Goal: Information Seeking & Learning: Find specific fact

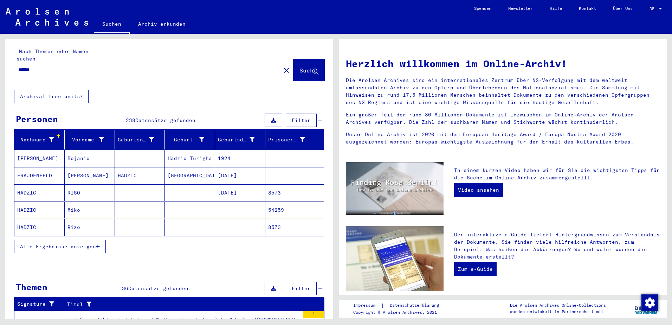
click at [141, 208] on mat-cell at bounding box center [140, 209] width 50 height 17
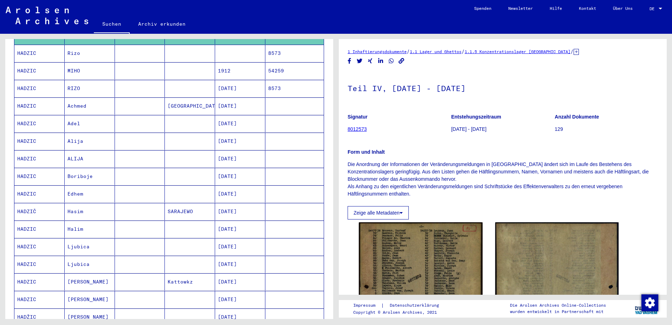
scroll to position [176, 0]
click at [104, 132] on mat-cell "Alija" at bounding box center [90, 140] width 50 height 17
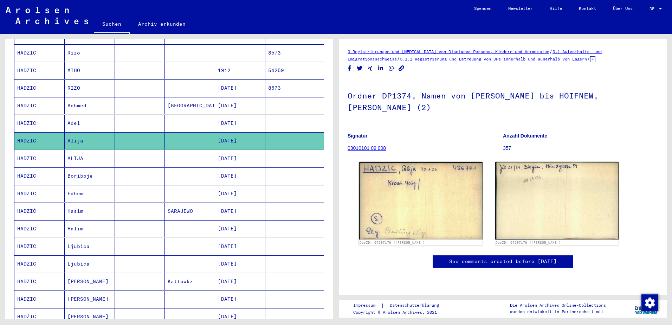
click at [104, 117] on mat-cell "Adel" at bounding box center [90, 123] width 50 height 17
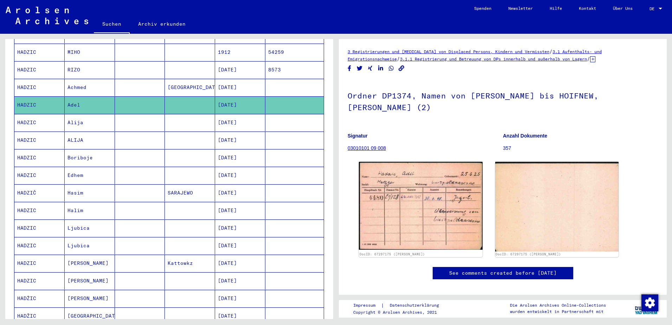
scroll to position [211, 0]
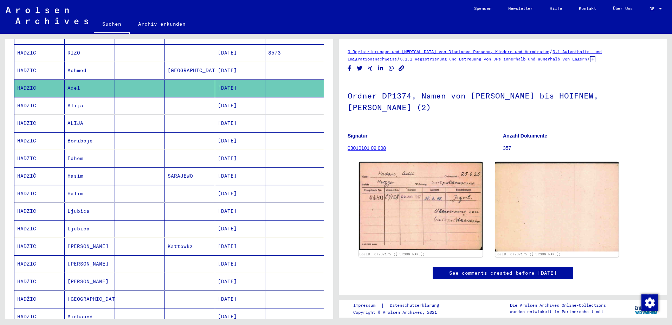
click at [97, 101] on mat-cell "Alija" at bounding box center [90, 105] width 50 height 17
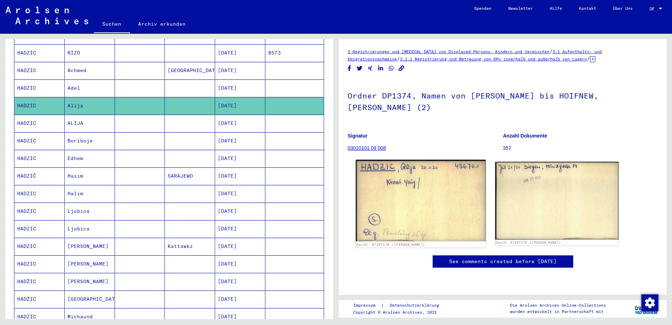
click at [445, 189] on img at bounding box center [420, 199] width 130 height 81
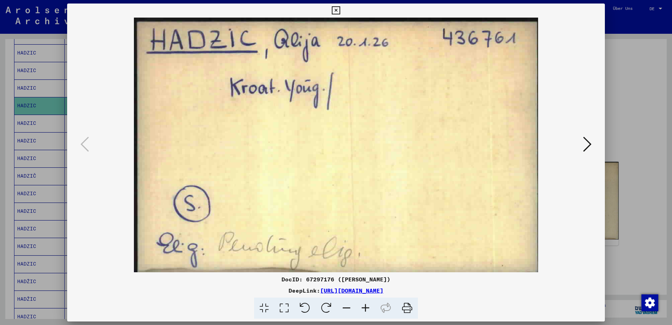
click at [383, 287] on link "[URL][DOMAIN_NAME]" at bounding box center [351, 290] width 63 height 7
click at [289, 156] on img at bounding box center [336, 145] width 490 height 254
click at [45, 126] on div at bounding box center [336, 162] width 672 height 325
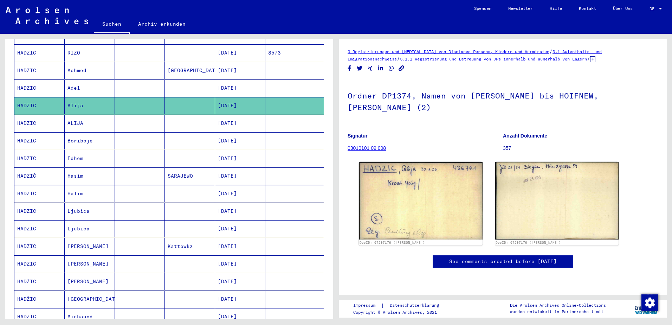
click at [86, 150] on mat-cell "Edhem" at bounding box center [90, 158] width 50 height 17
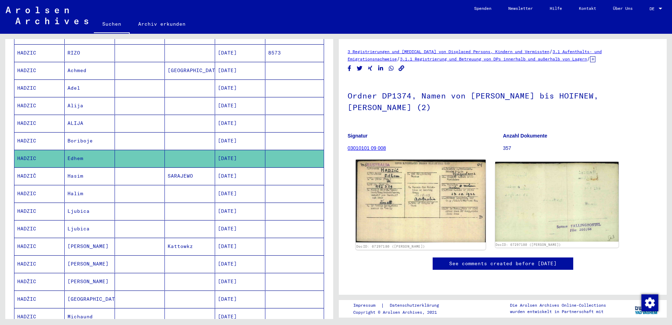
click at [472, 186] on img at bounding box center [420, 200] width 130 height 83
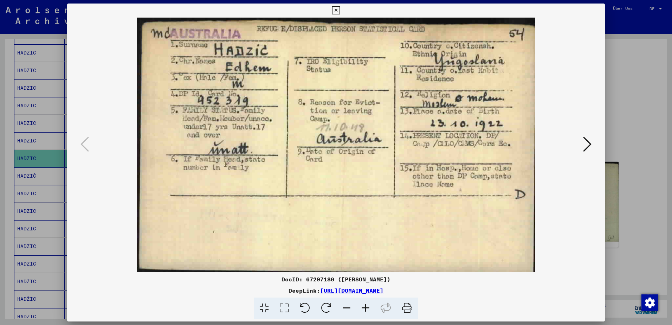
click at [588, 148] on icon at bounding box center [587, 144] width 8 height 17
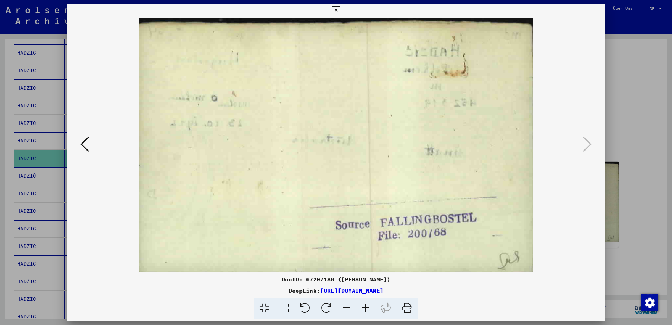
click at [629, 223] on div at bounding box center [336, 162] width 672 height 325
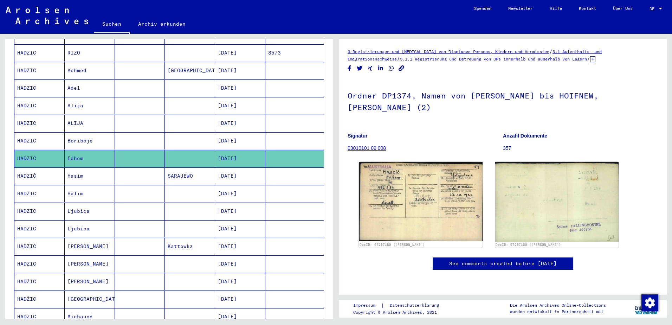
click at [83, 168] on mat-cell "Hasim" at bounding box center [90, 175] width 50 height 17
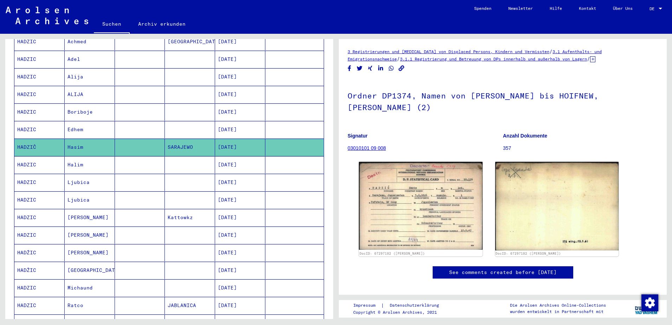
scroll to position [281, 0]
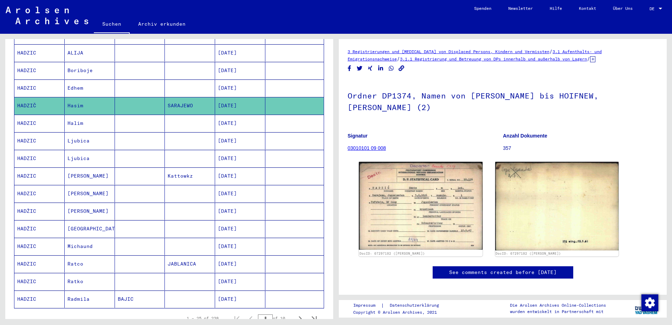
click at [89, 116] on mat-cell "Halim" at bounding box center [90, 123] width 50 height 17
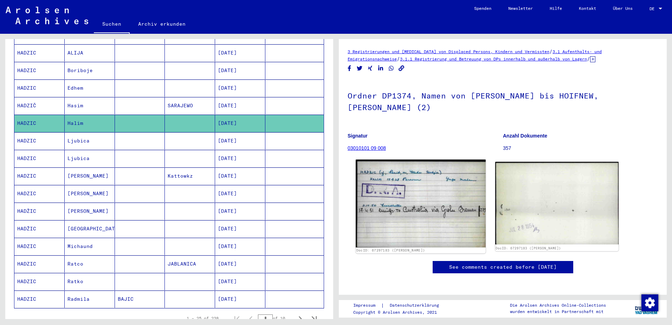
click at [441, 190] on img at bounding box center [420, 202] width 130 height 87
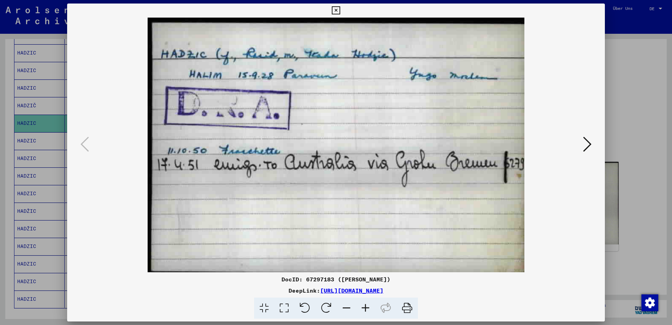
click at [583, 142] on icon at bounding box center [587, 144] width 8 height 17
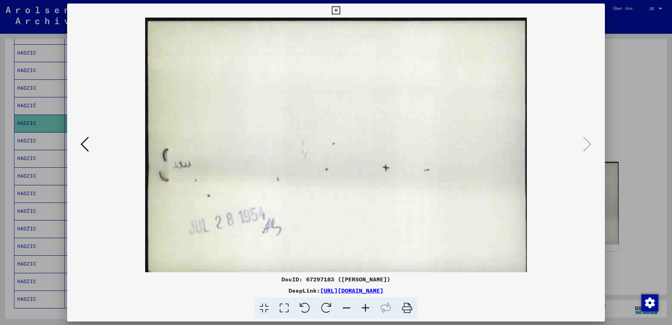
click at [622, 248] on div at bounding box center [336, 162] width 672 height 325
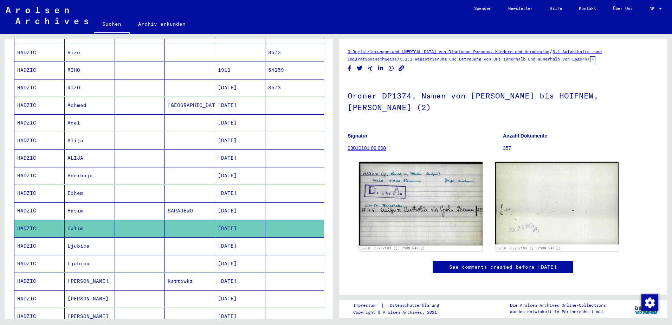
scroll to position [176, 0]
click at [236, 134] on mat-cell "[DATE]" at bounding box center [240, 140] width 50 height 17
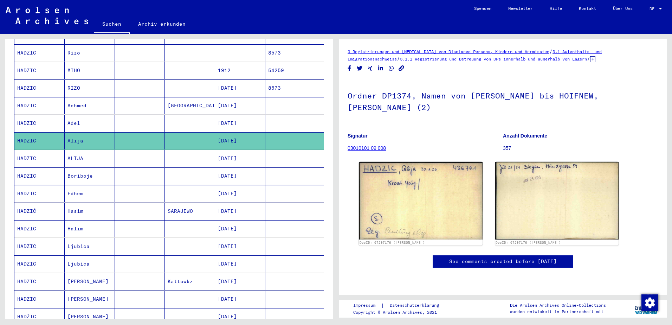
click at [233, 150] on mat-cell "[DATE]" at bounding box center [240, 158] width 50 height 17
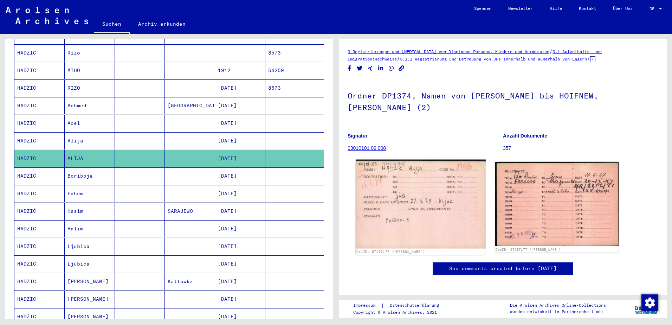
click at [452, 176] on img at bounding box center [420, 203] width 130 height 89
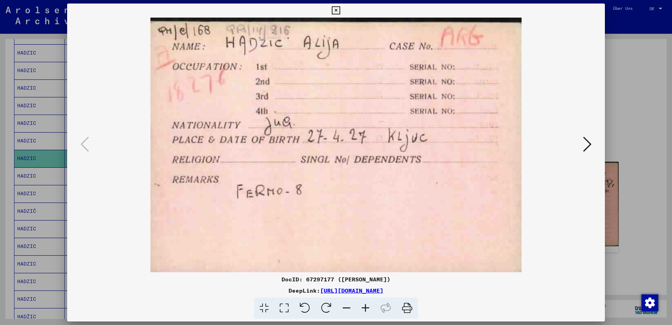
click at [586, 137] on icon at bounding box center [587, 144] width 8 height 17
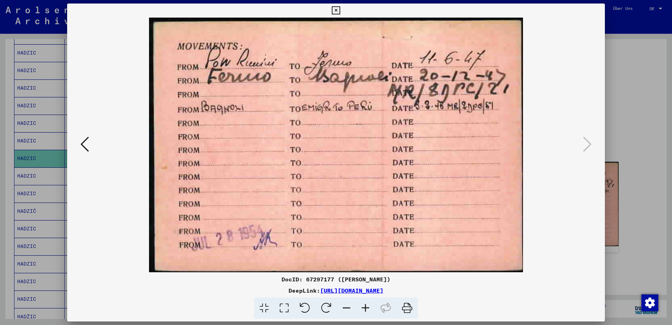
click at [638, 235] on div at bounding box center [336, 162] width 672 height 325
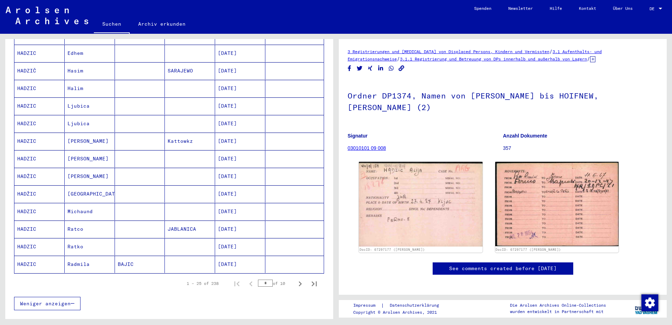
scroll to position [316, 0]
click at [132, 158] on mat-cell at bounding box center [140, 158] width 50 height 17
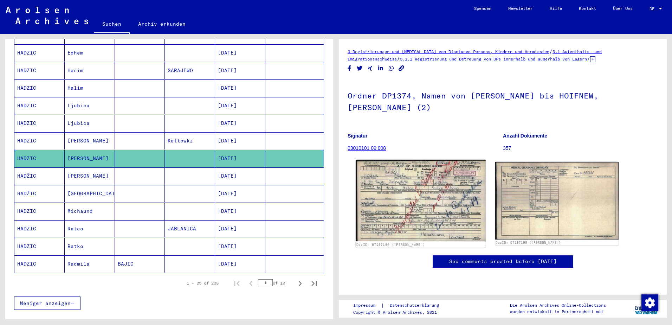
click at [452, 204] on img at bounding box center [420, 199] width 130 height 81
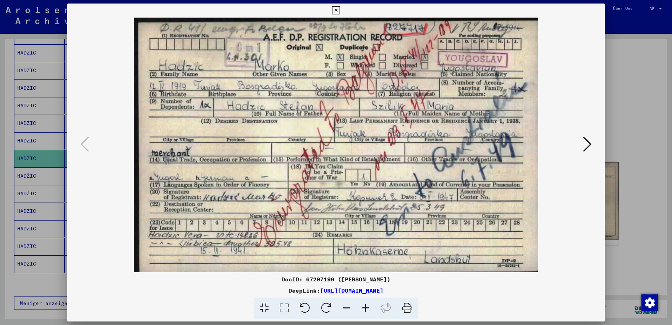
click at [588, 145] on icon at bounding box center [587, 144] width 8 height 17
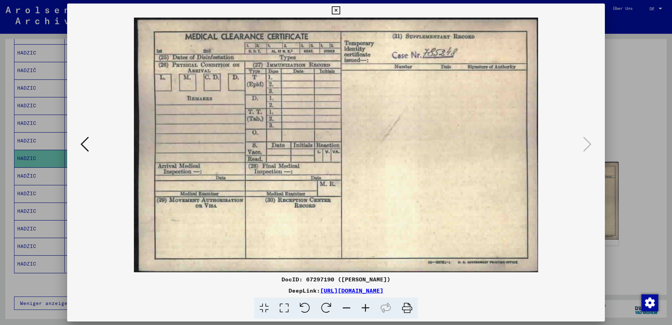
click at [628, 225] on div at bounding box center [336, 162] width 672 height 325
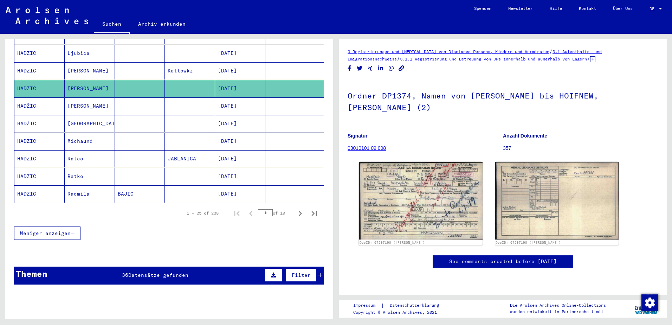
scroll to position [386, 0]
click at [295, 208] on icon "Next page" at bounding box center [300, 213] width 10 height 10
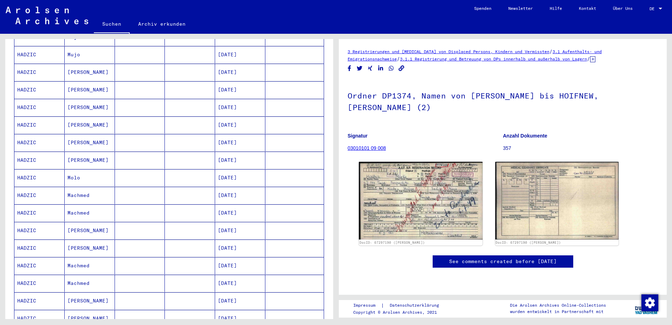
scroll to position [246, 0]
click at [83, 98] on mat-cell "[PERSON_NAME]" at bounding box center [90, 105] width 50 height 17
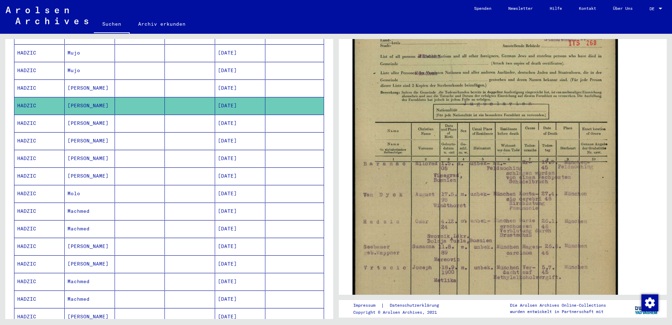
scroll to position [140, 0]
click at [463, 196] on img at bounding box center [484, 194] width 265 height 373
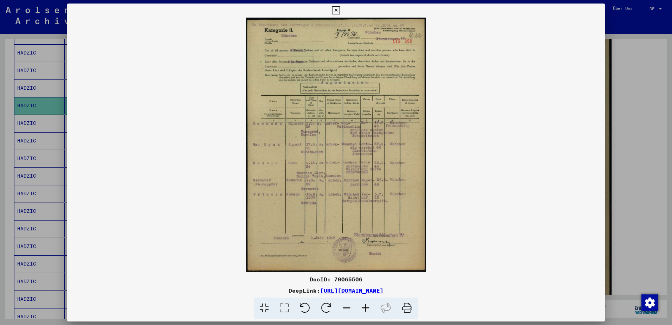
click at [358, 155] on img at bounding box center [335, 145] width 537 height 254
click at [421, 153] on img at bounding box center [335, 145] width 537 height 254
click at [641, 131] on div at bounding box center [336, 162] width 672 height 325
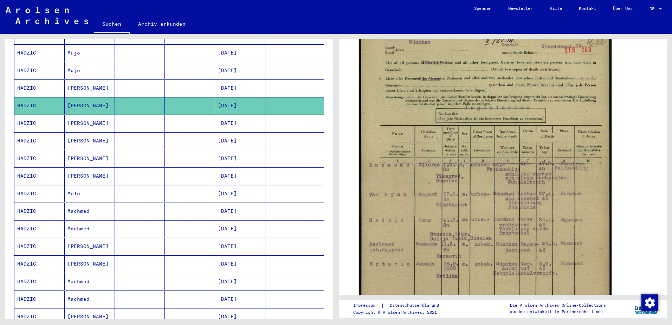
click at [94, 117] on mat-cell "[PERSON_NAME]" at bounding box center [90, 123] width 50 height 17
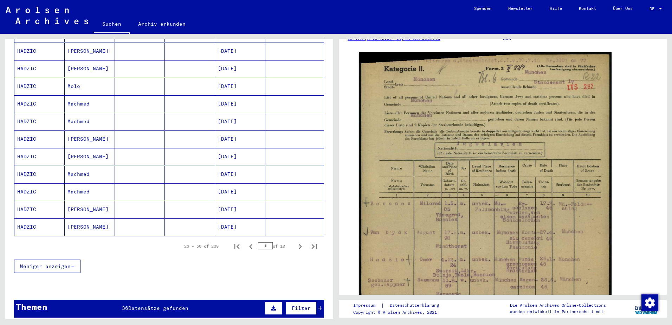
scroll to position [386, 0]
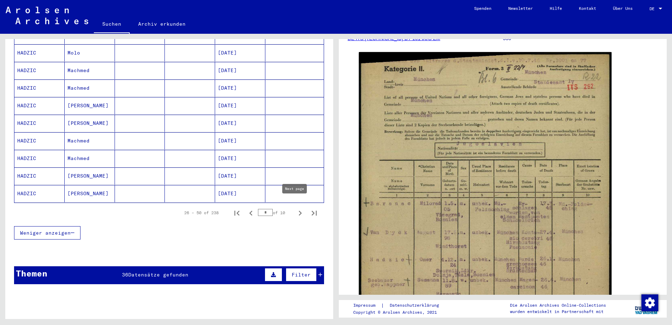
click at [295, 208] on icon "Next page" at bounding box center [300, 213] width 10 height 10
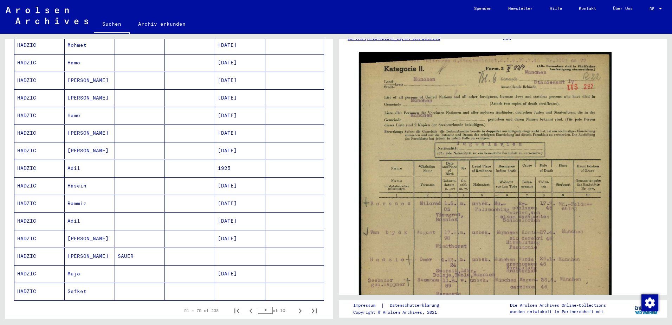
scroll to position [281, 0]
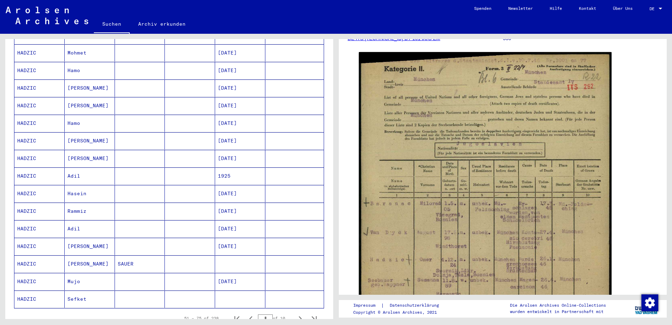
click at [75, 273] on mat-cell "Mujo" at bounding box center [90, 281] width 50 height 17
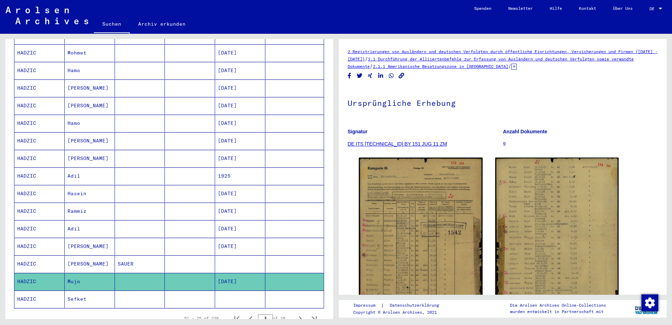
scroll to position [316, 0]
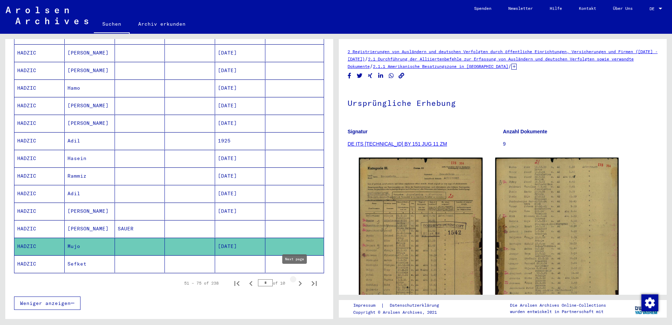
click at [295, 278] on icon "Next page" at bounding box center [300, 283] width 10 height 10
type input "*"
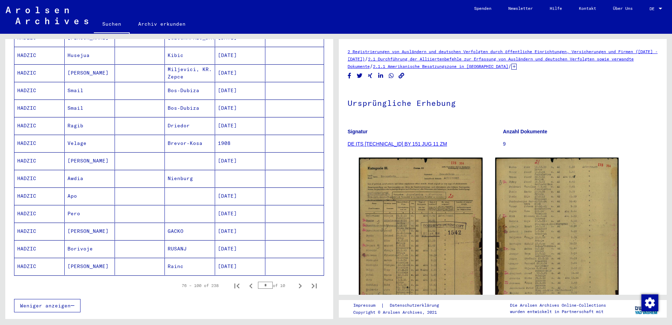
scroll to position [351, 0]
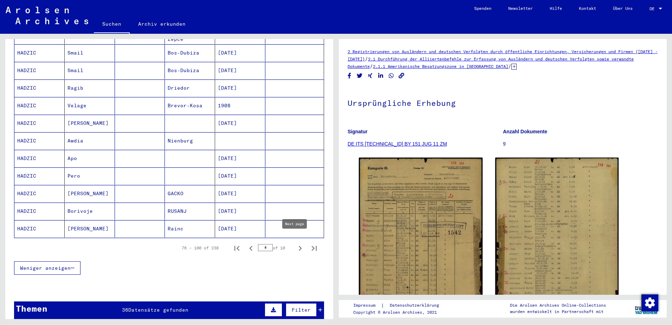
click at [295, 243] on icon "Next page" at bounding box center [300, 248] width 10 height 10
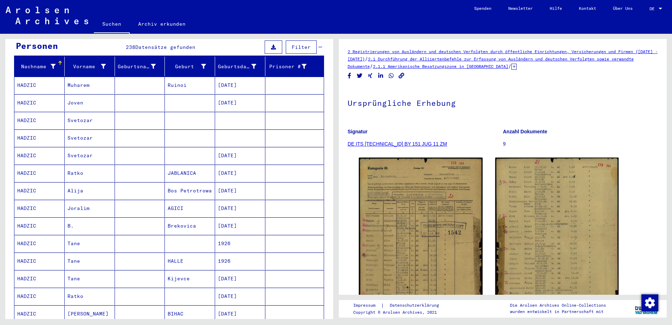
scroll to position [70, 0]
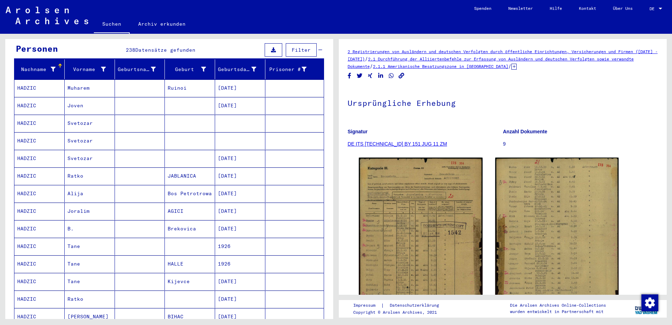
click at [179, 187] on mat-cell "Bos Petrotrowa" at bounding box center [190, 193] width 50 height 17
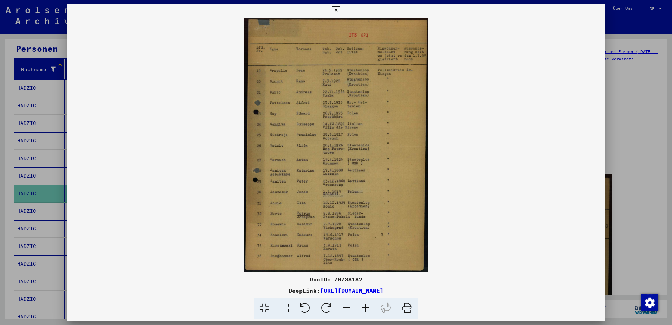
click at [350, 146] on img at bounding box center [335, 145] width 537 height 254
click at [359, 160] on img at bounding box center [335, 145] width 537 height 254
click at [469, 238] on img at bounding box center [335, 145] width 537 height 254
click at [637, 201] on div at bounding box center [336, 162] width 672 height 325
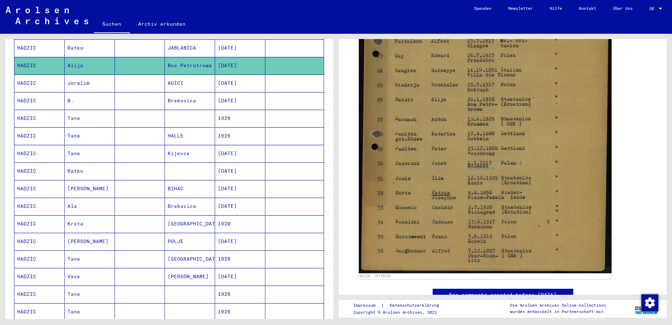
scroll to position [211, 0]
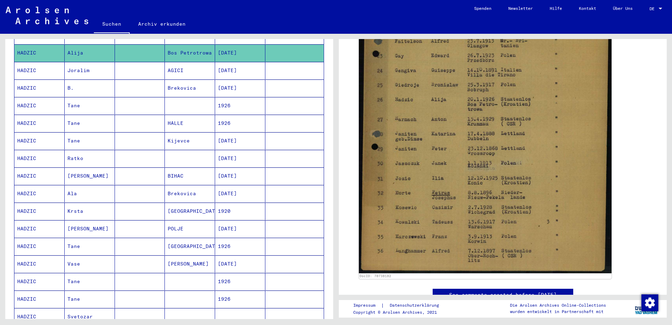
click at [101, 190] on mat-cell "Ala" at bounding box center [90, 193] width 50 height 17
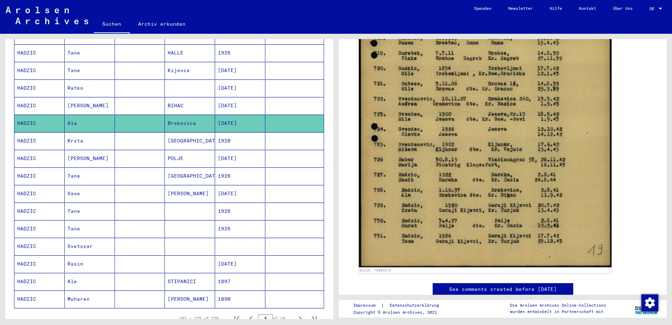
scroll to position [351, 0]
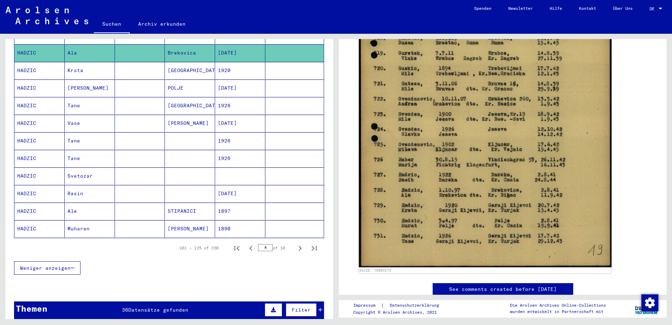
click at [77, 102] on mat-cell "Tane" at bounding box center [90, 105] width 50 height 17
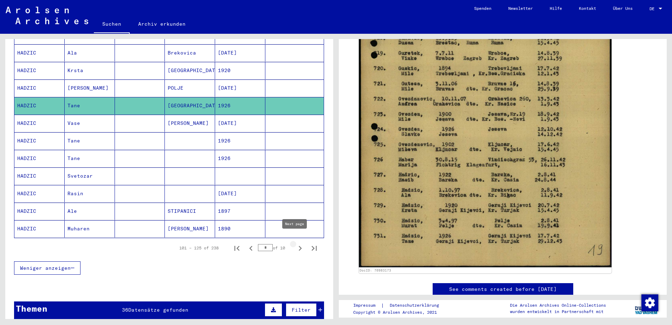
click at [299, 246] on icon "Next page" at bounding box center [300, 248] width 3 height 5
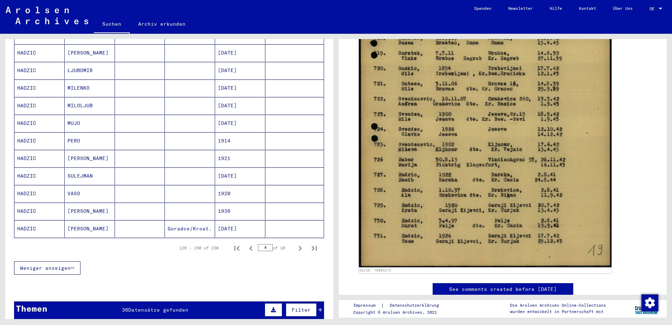
click at [88, 222] on mat-cell "[PERSON_NAME]" at bounding box center [90, 228] width 50 height 17
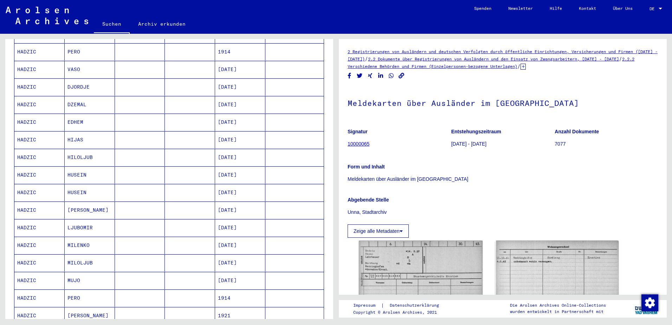
scroll to position [176, 0]
click at [89, 177] on mat-cell "HILOLJUB" at bounding box center [90, 175] width 50 height 17
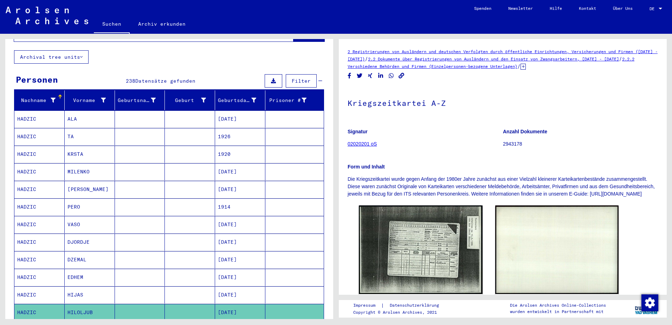
scroll to position [35, 0]
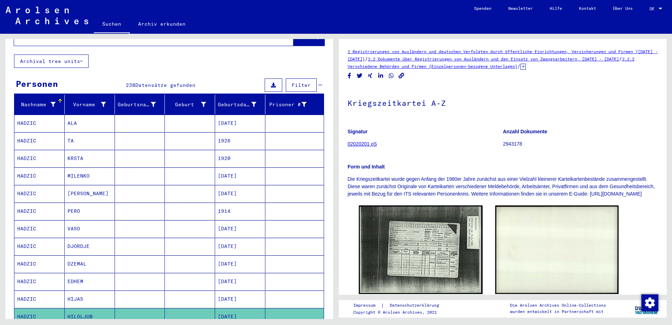
click at [74, 135] on mat-cell "TA" at bounding box center [90, 140] width 50 height 17
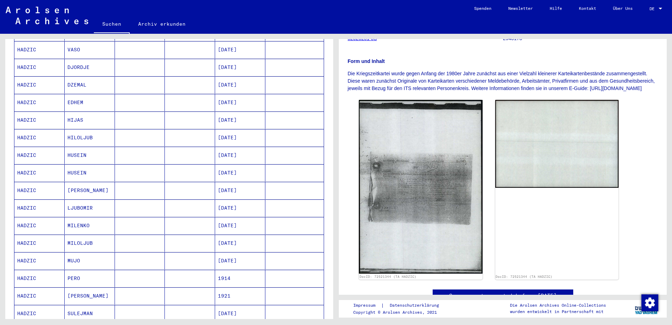
scroll to position [246, 0]
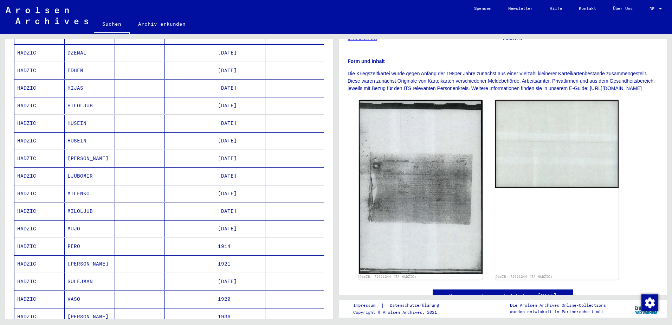
click at [84, 220] on mat-cell "MUJO" at bounding box center [90, 228] width 50 height 17
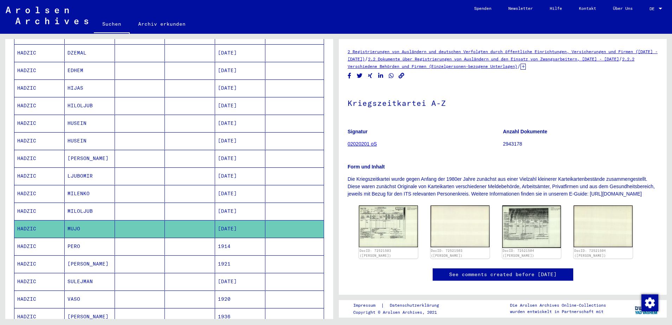
scroll to position [351, 0]
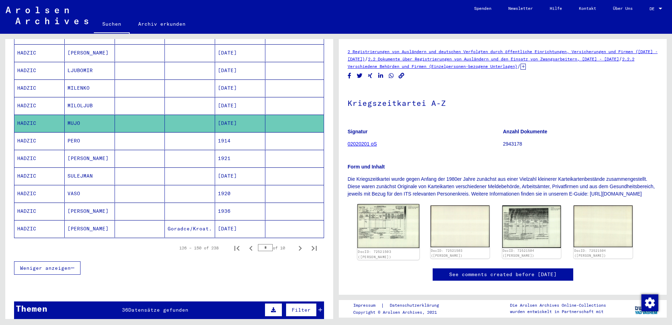
click at [379, 236] on img at bounding box center [388, 226] width 62 height 44
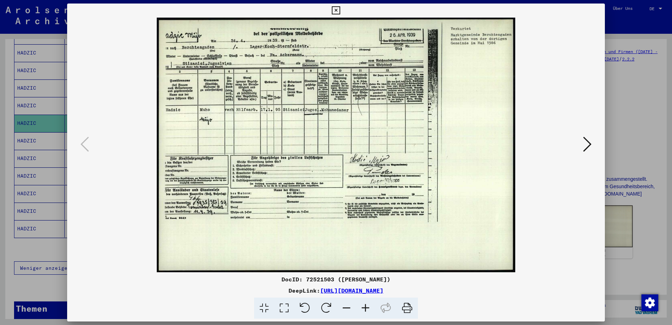
click at [586, 145] on icon at bounding box center [587, 144] width 8 height 17
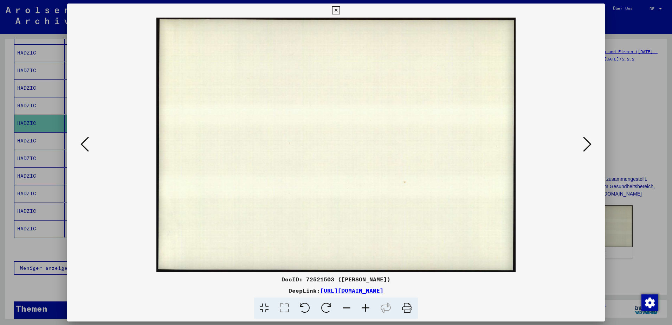
click at [652, 235] on div at bounding box center [336, 162] width 672 height 325
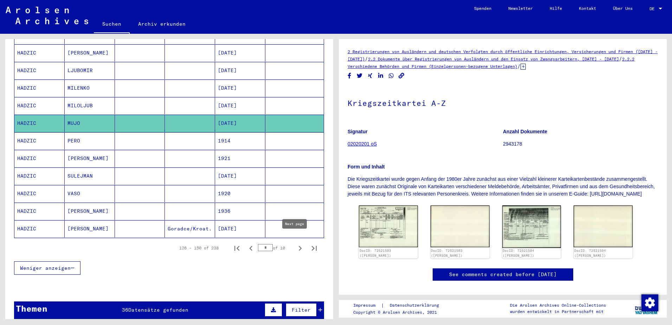
click at [295, 243] on icon "Next page" at bounding box center [300, 248] width 10 height 10
type input "*"
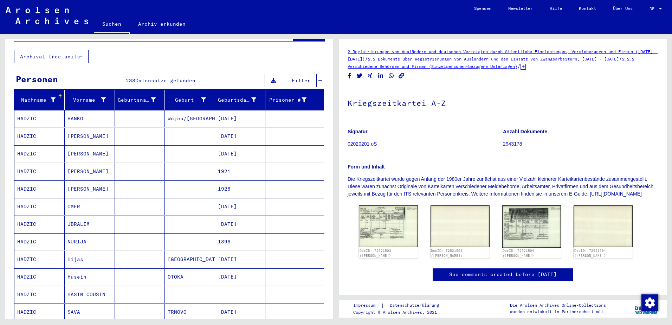
scroll to position [0, 0]
